Goal: Check status: Check status

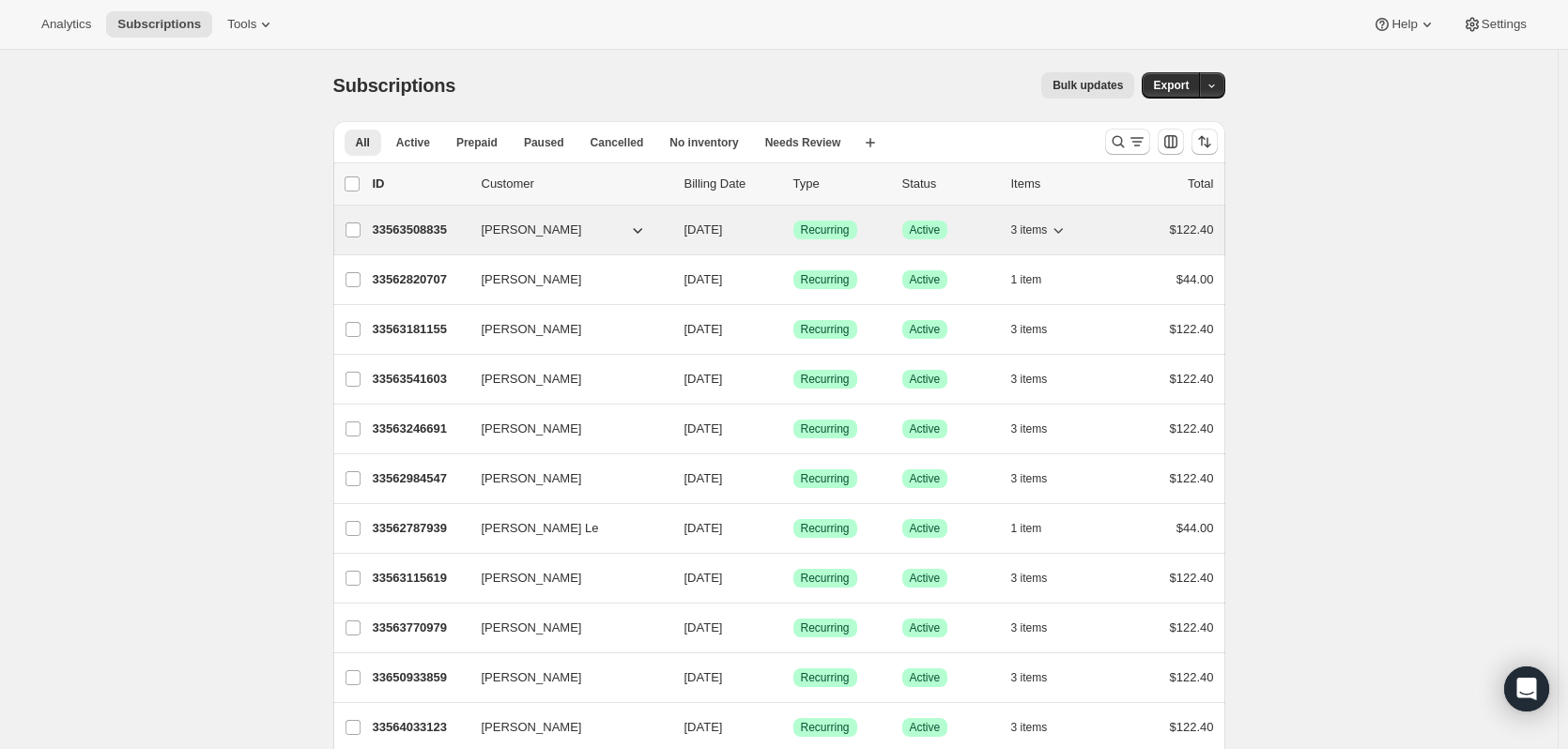
click at [426, 229] on p "33563508835" at bounding box center [419, 230] width 94 height 19
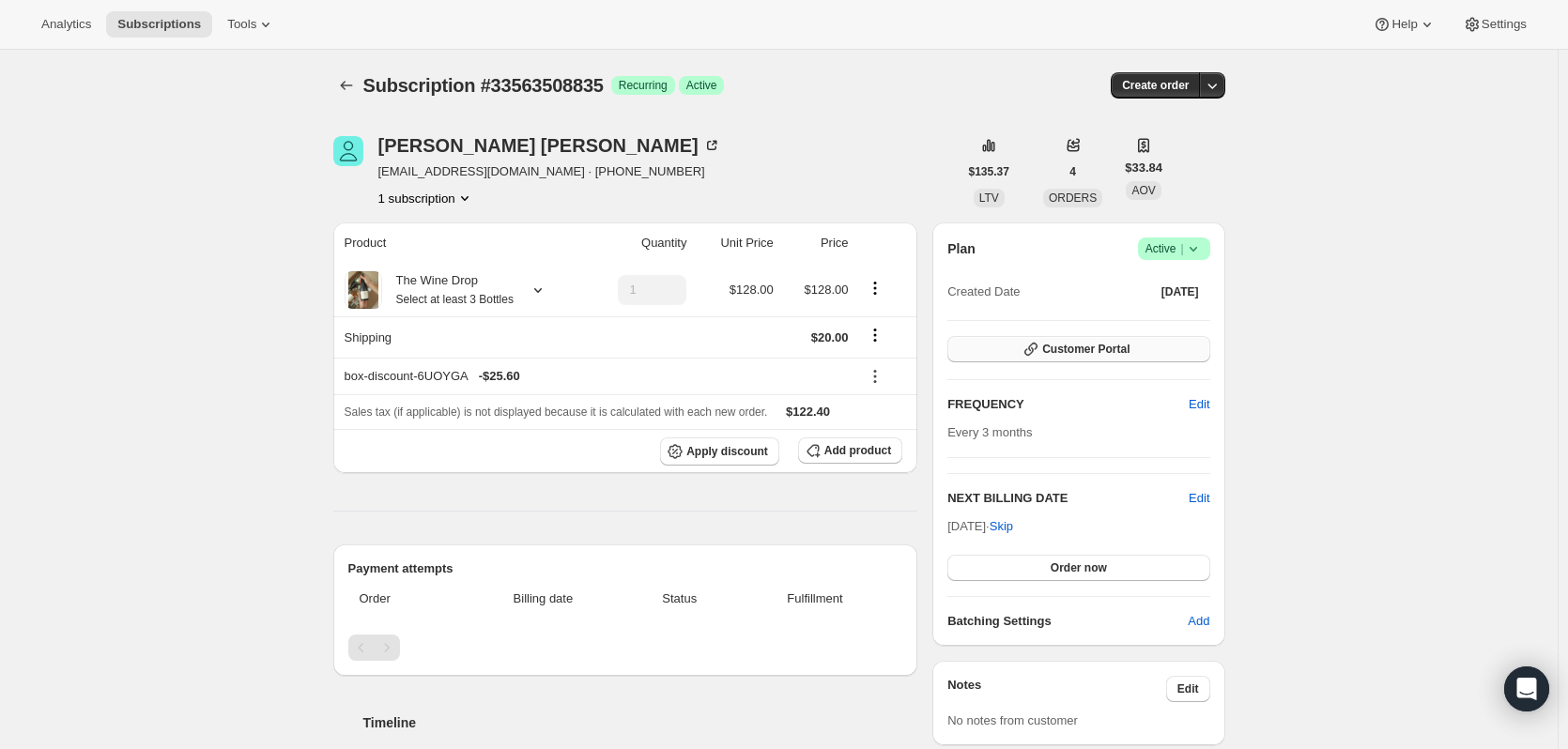
click at [1017, 345] on button "Customer Portal" at bounding box center [1078, 349] width 262 height 26
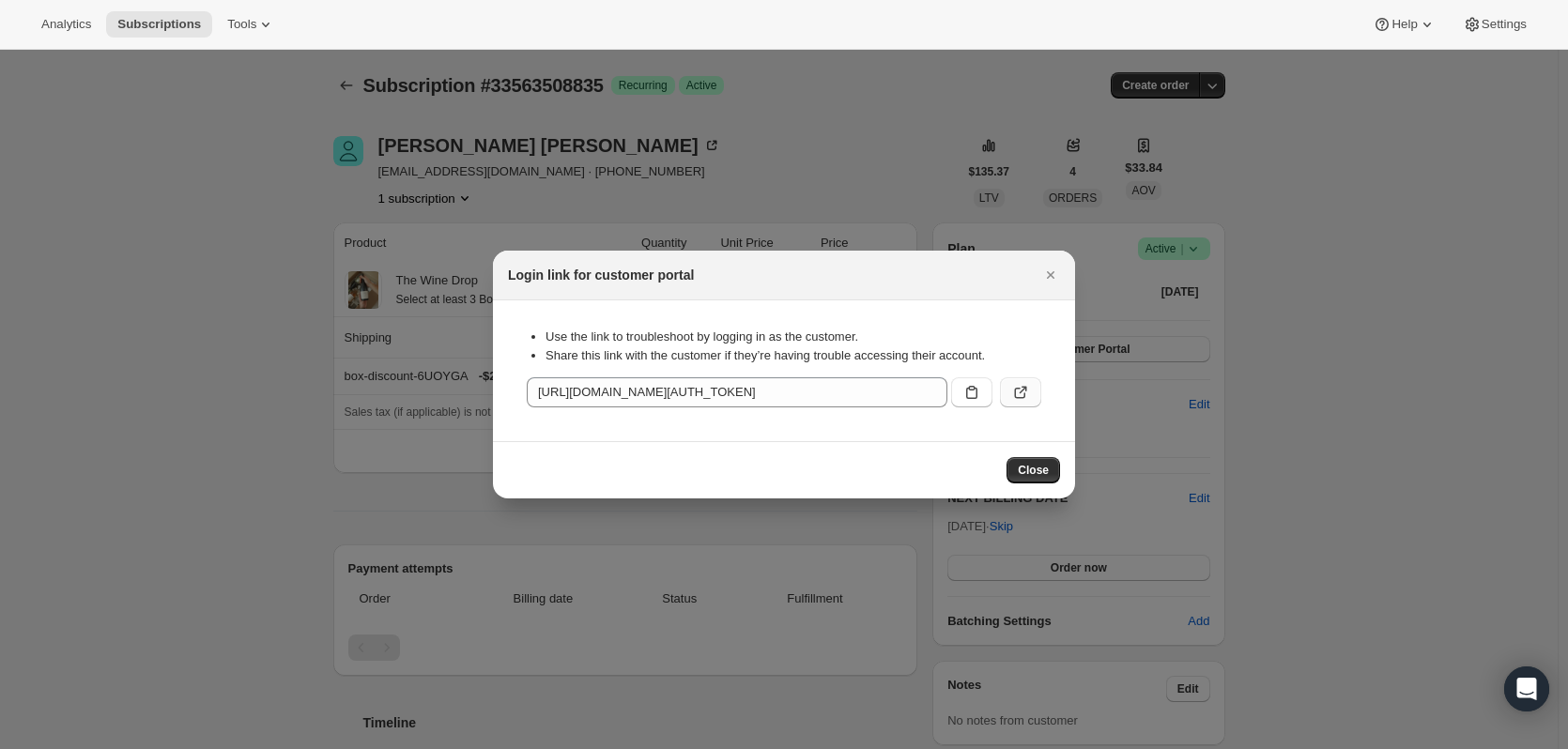
click at [1021, 391] on icon ":rc3:" at bounding box center [1020, 392] width 19 height 19
click at [1054, 271] on icon "Close" at bounding box center [1051, 275] width 19 height 19
